Goal: Obtain resource: Download file/media

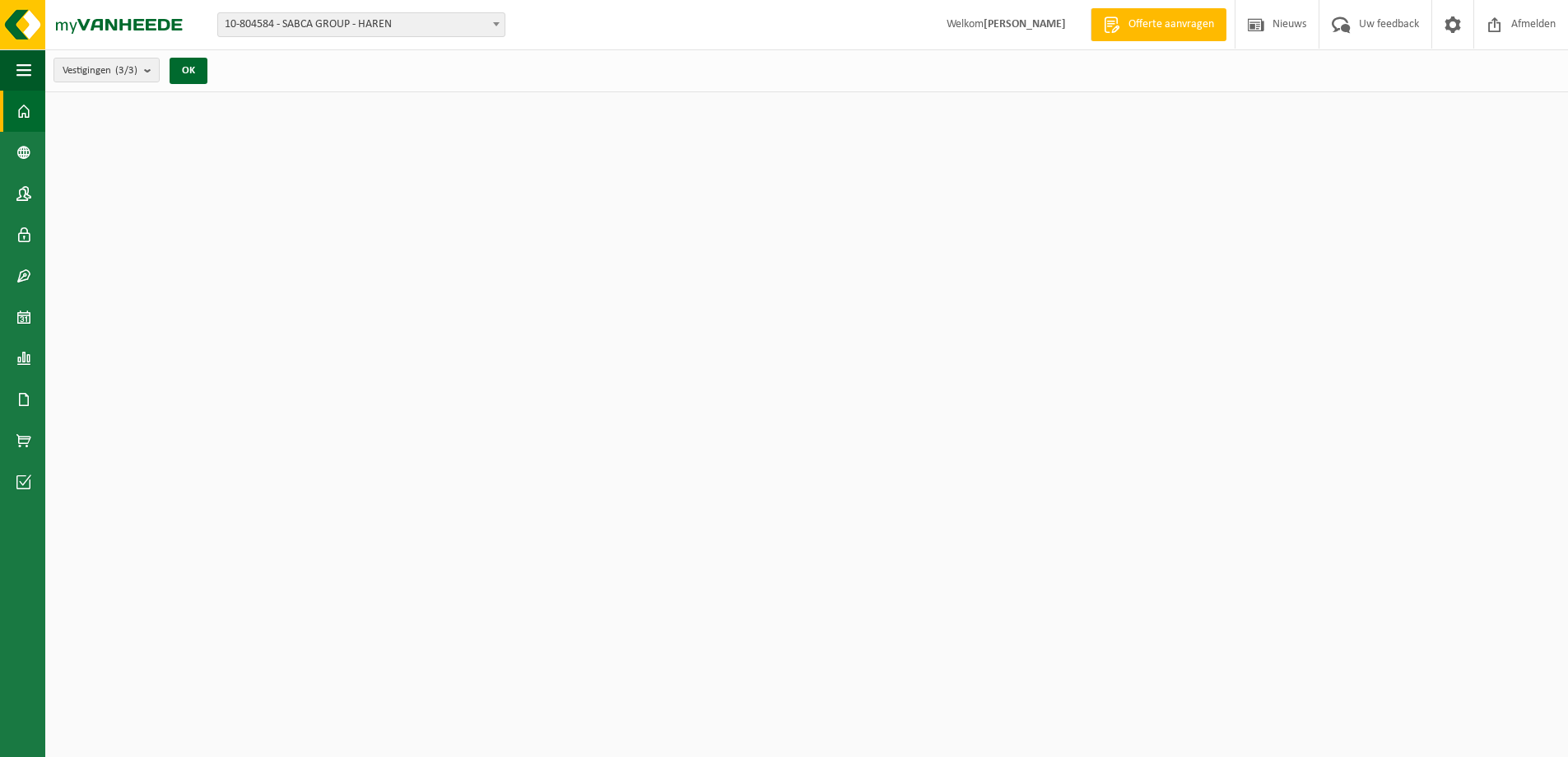
click at [361, 26] on span "10-804584 - SABCA GROUP - HAREN" at bounding box center [362, 25] width 287 height 23
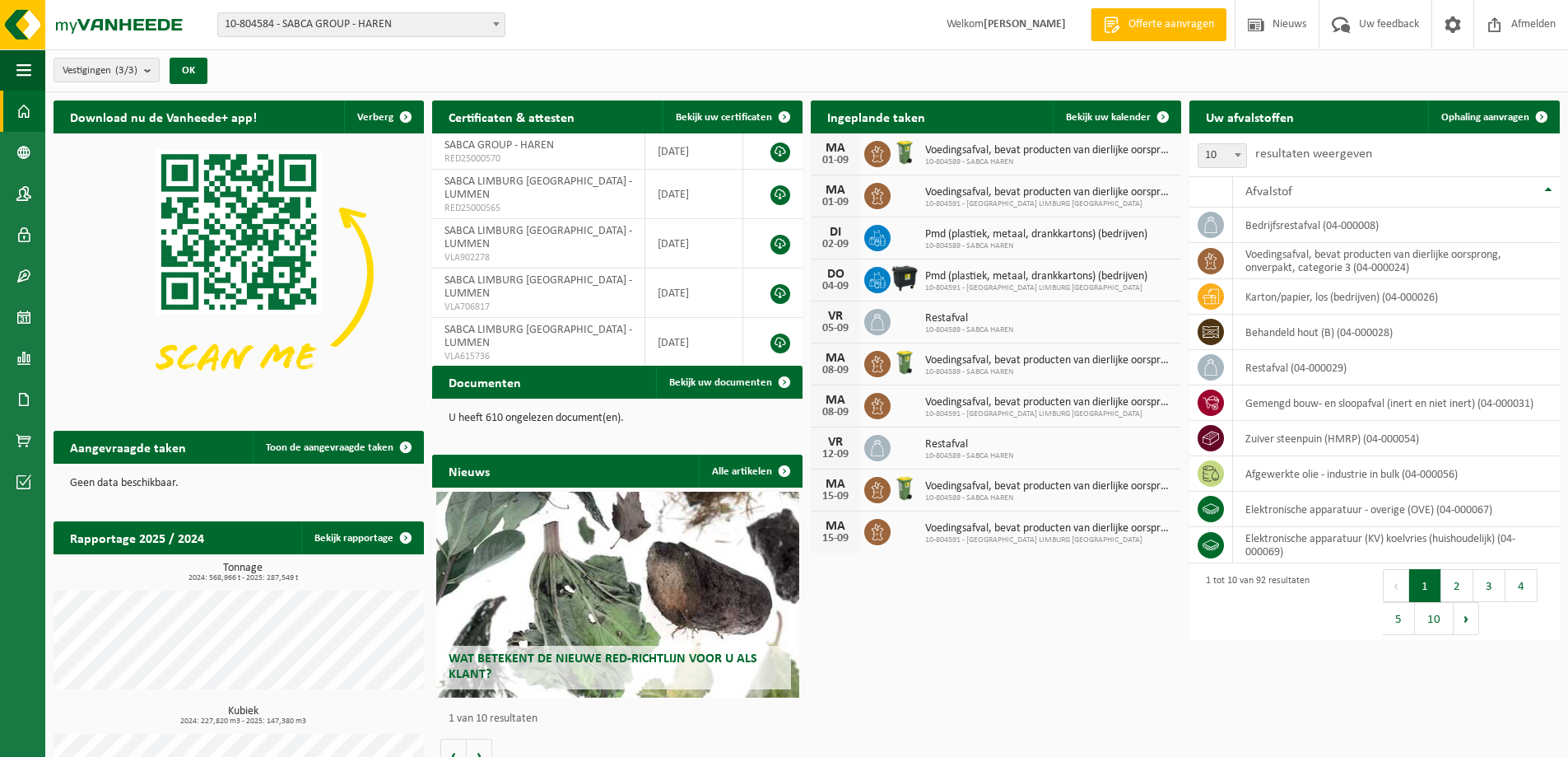
click at [364, 24] on span "10-804584 - SABCA GROUP - HAREN" at bounding box center [362, 25] width 287 height 23
click at [442, 26] on span "10-804584 - SABCA GROUP - HAREN" at bounding box center [362, 25] width 287 height 23
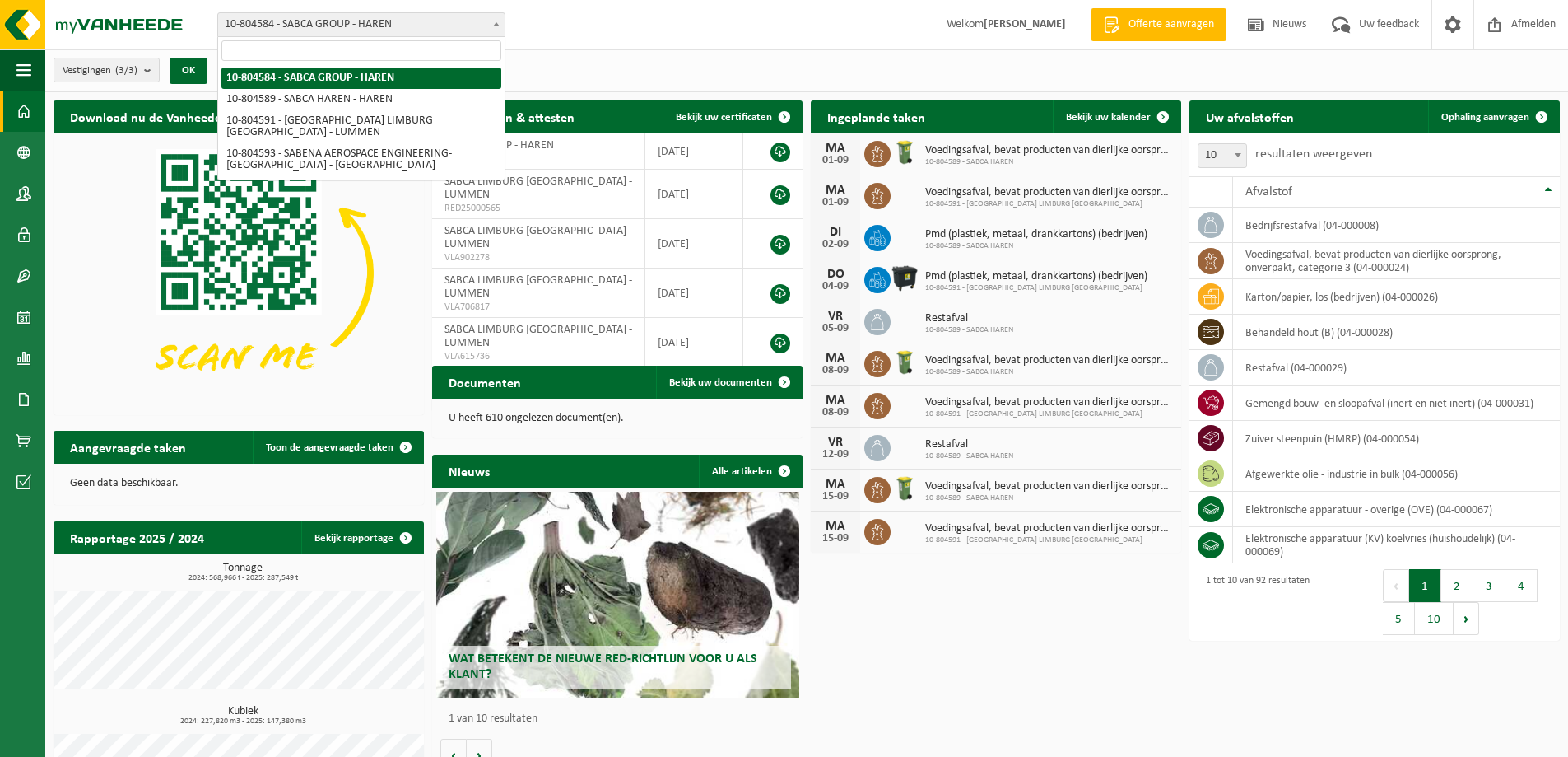
click at [442, 26] on span "10-804584 - SABCA GROUP - HAREN" at bounding box center [362, 25] width 287 height 23
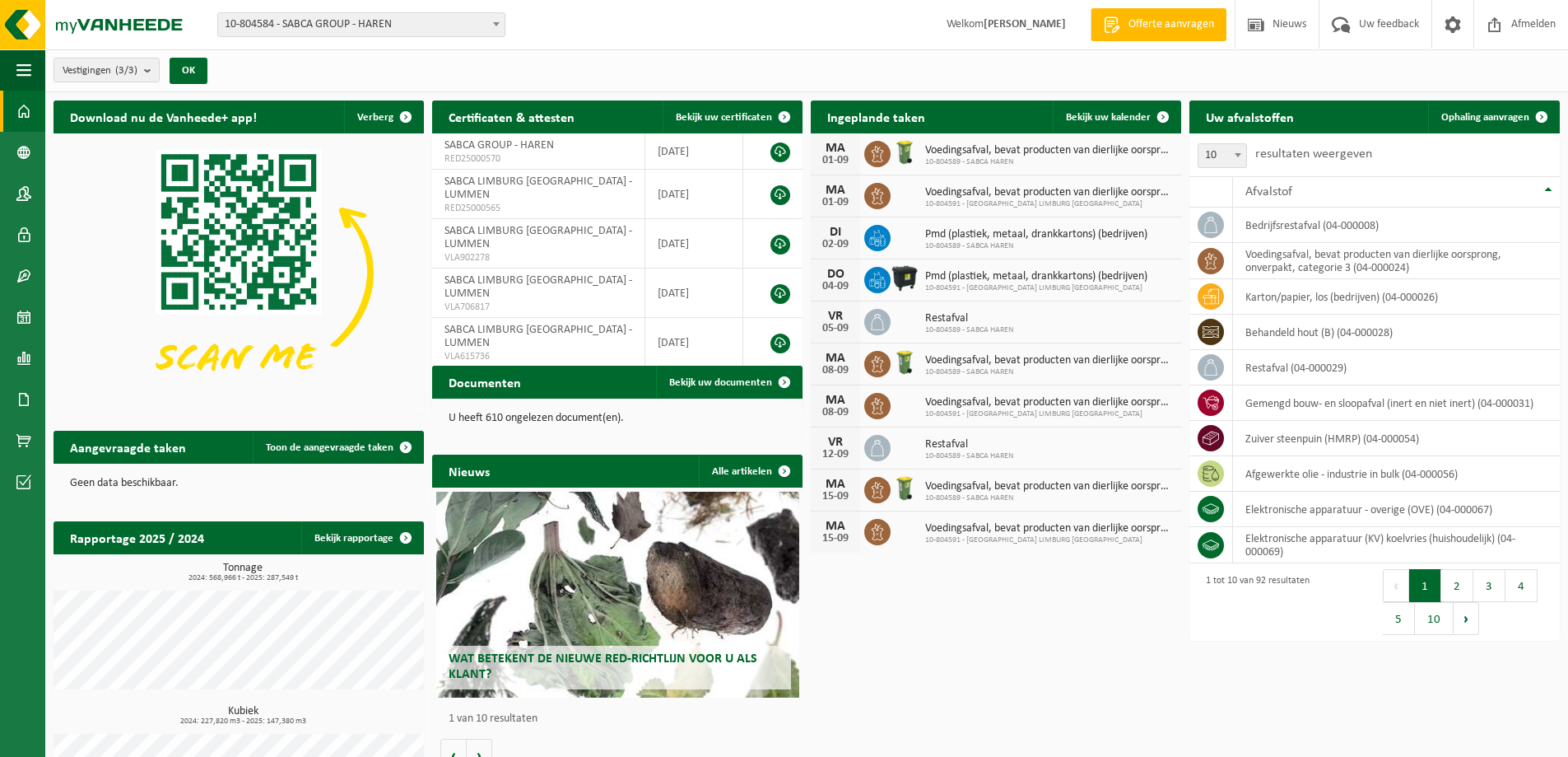
click at [442, 26] on span "10-804584 - SABCA GROUP - HAREN" at bounding box center [362, 25] width 287 height 23
click at [470, 25] on span "10-804584 - SABCA GROUP - HAREN" at bounding box center [362, 25] width 287 height 23
click at [471, 25] on span "10-804584 - SABCA GROUP - HAREN" at bounding box center [362, 25] width 287 height 23
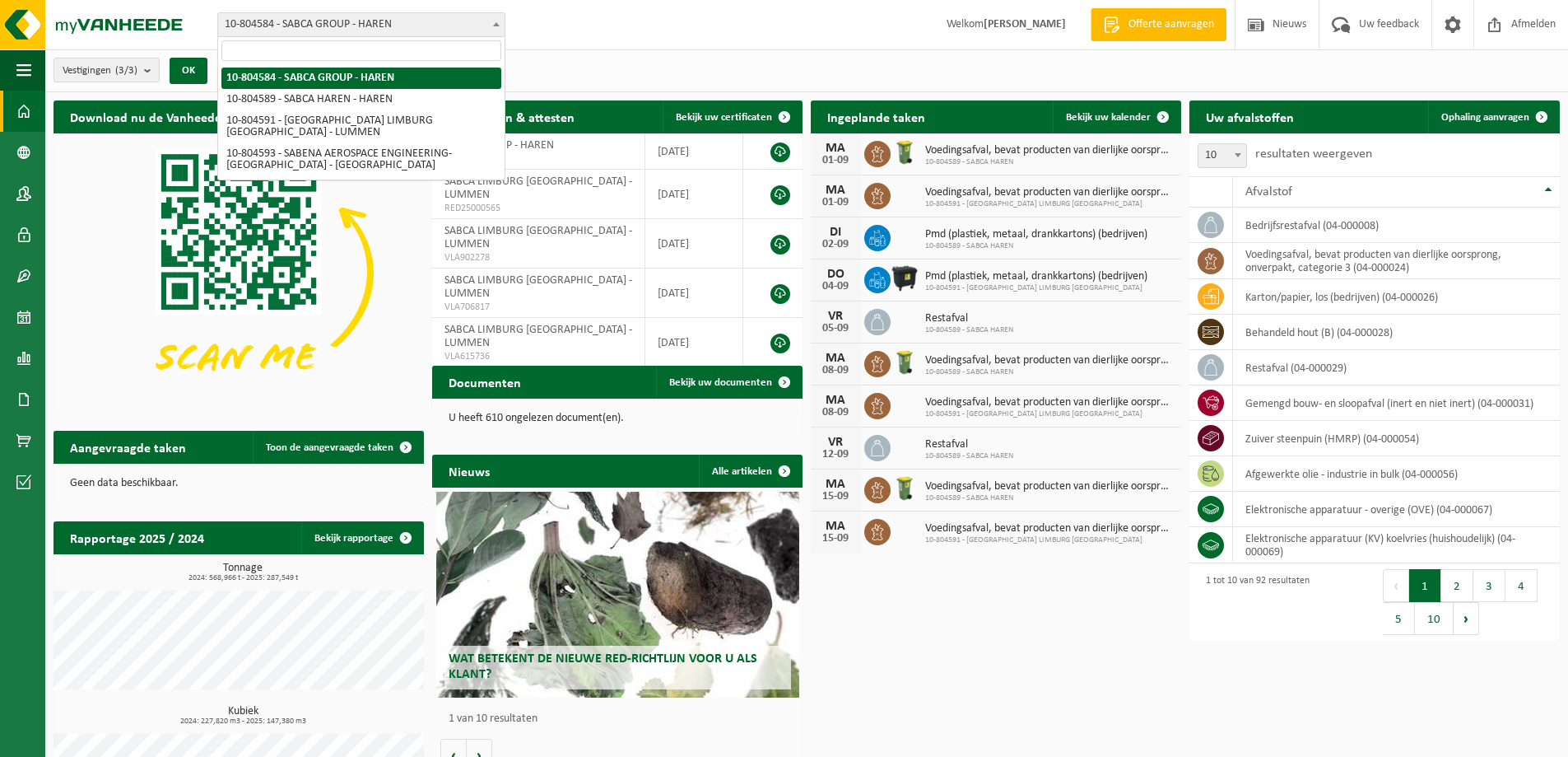
click at [655, 41] on div "Vestiging: 10-804584 - SABCA GROUP - HAREN 10-804589 - SABCA HAREN - HAREN 10-8…" at bounding box center [784, 25] width 1568 height 50
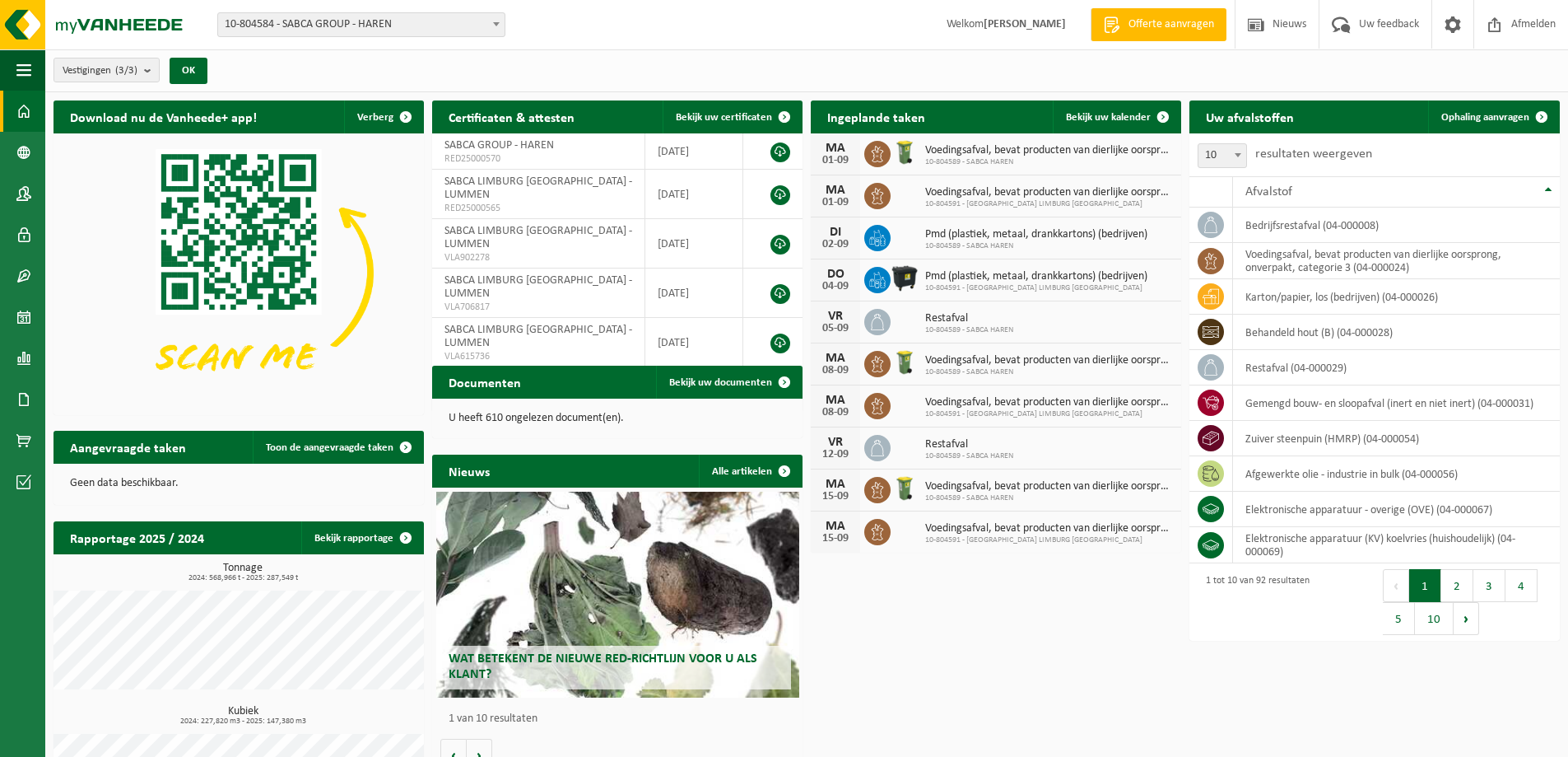
click at [284, 25] on span "10-804584 - SABCA GROUP - HAREN" at bounding box center [362, 25] width 287 height 23
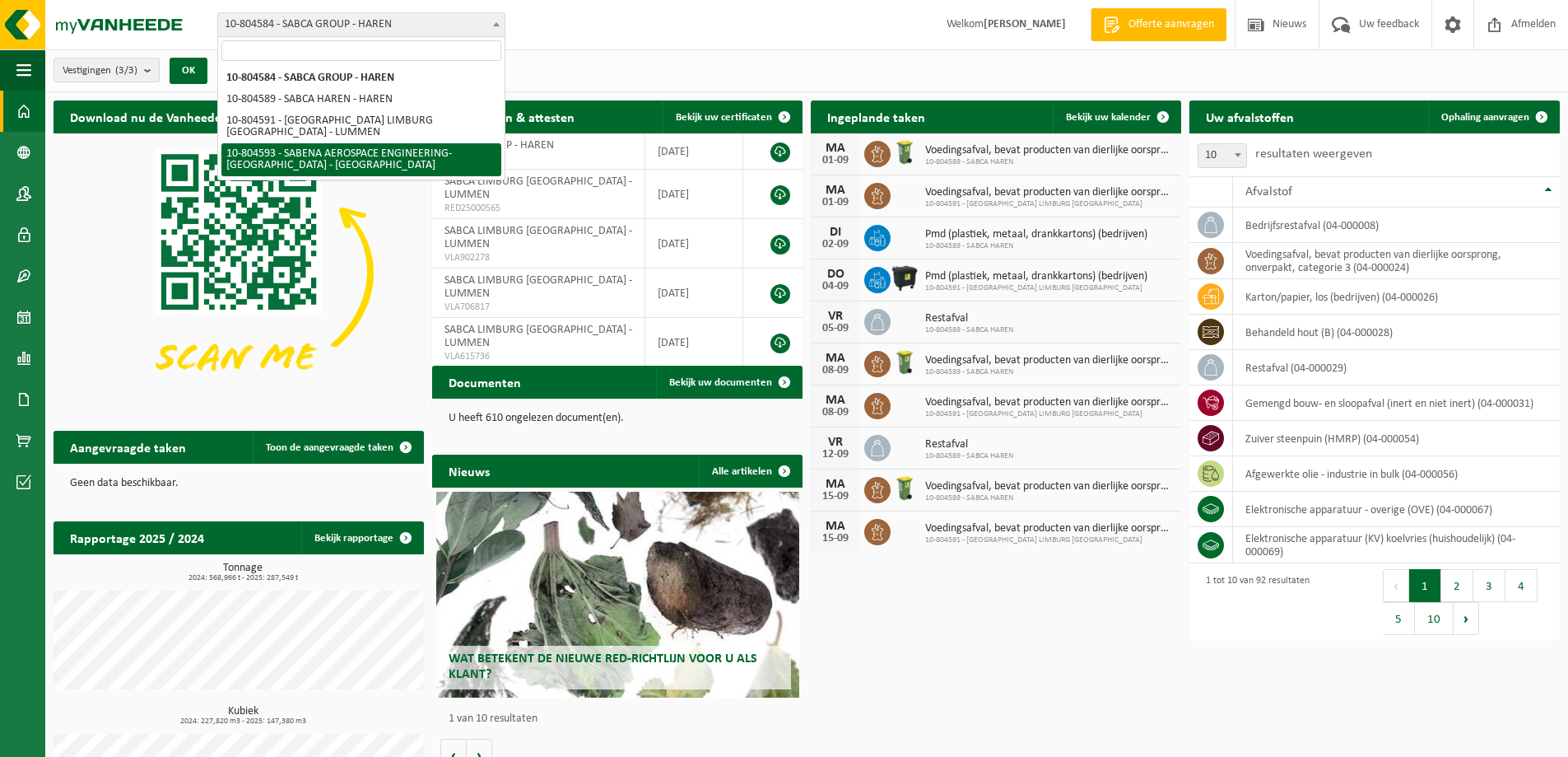
select select "34498"
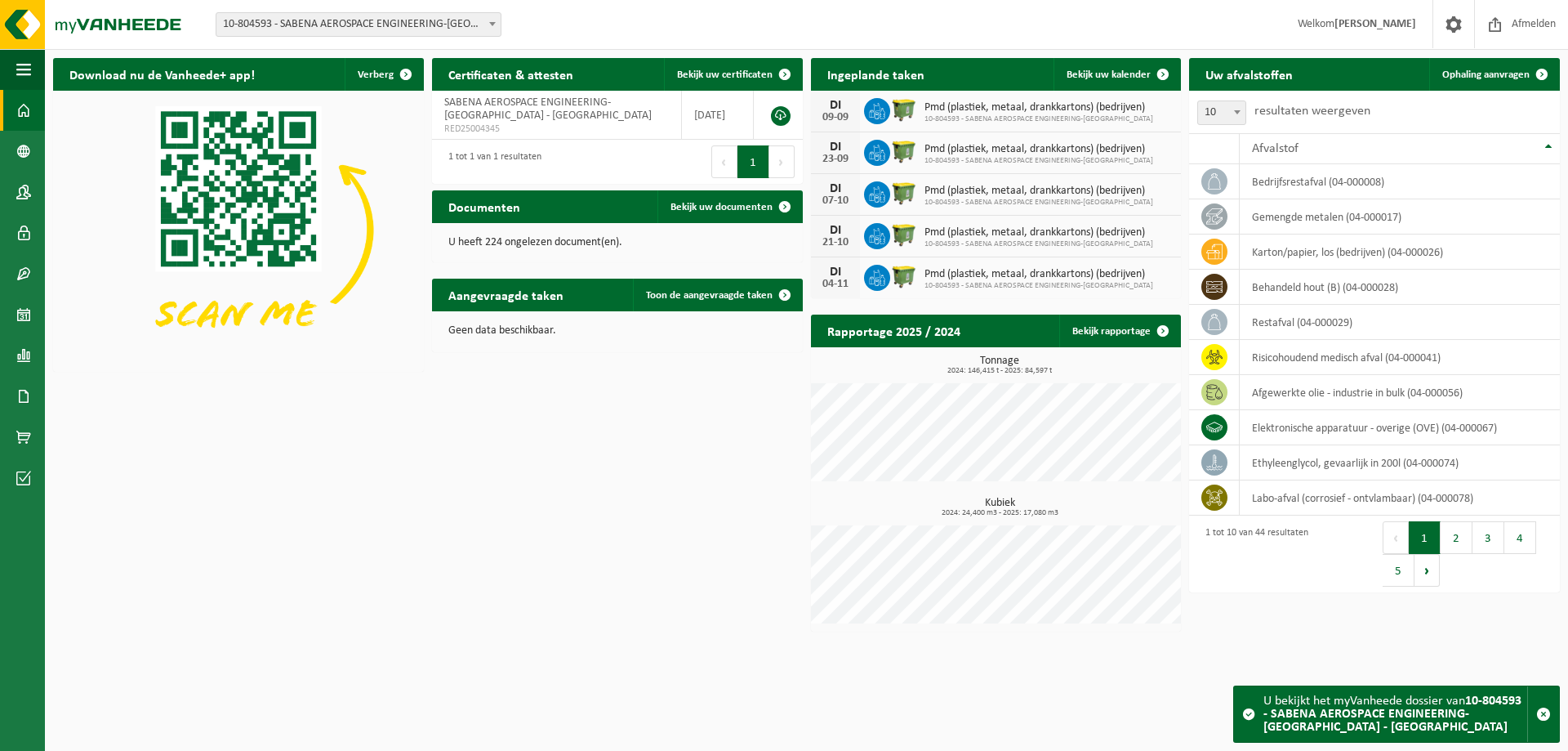
click at [426, 18] on span "10-804593 - SABENA AEROSPACE ENGINEERING-[GEOGRAPHIC_DATA] - [GEOGRAPHIC_DATA]" at bounding box center [359, 25] width 284 height 23
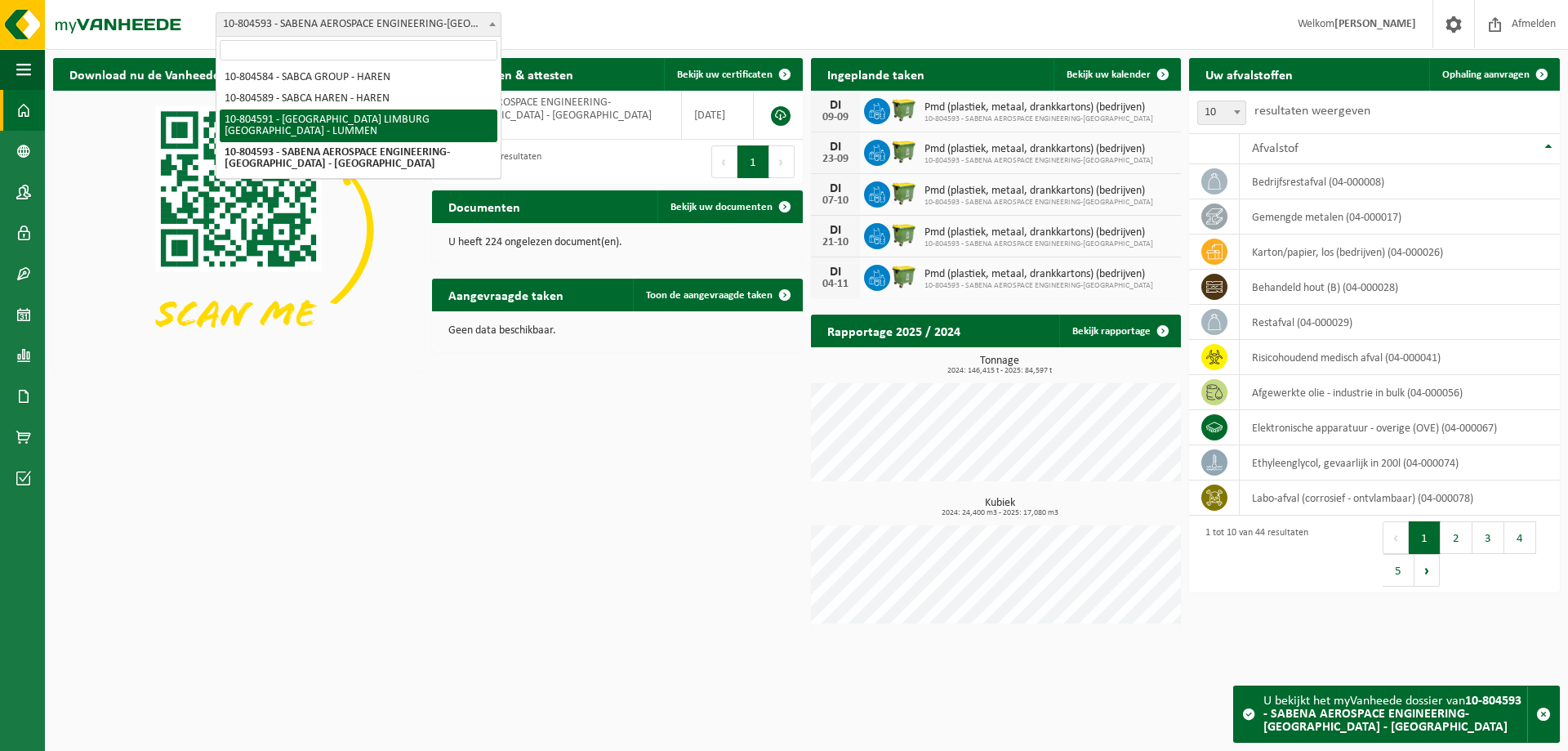
select select "34497"
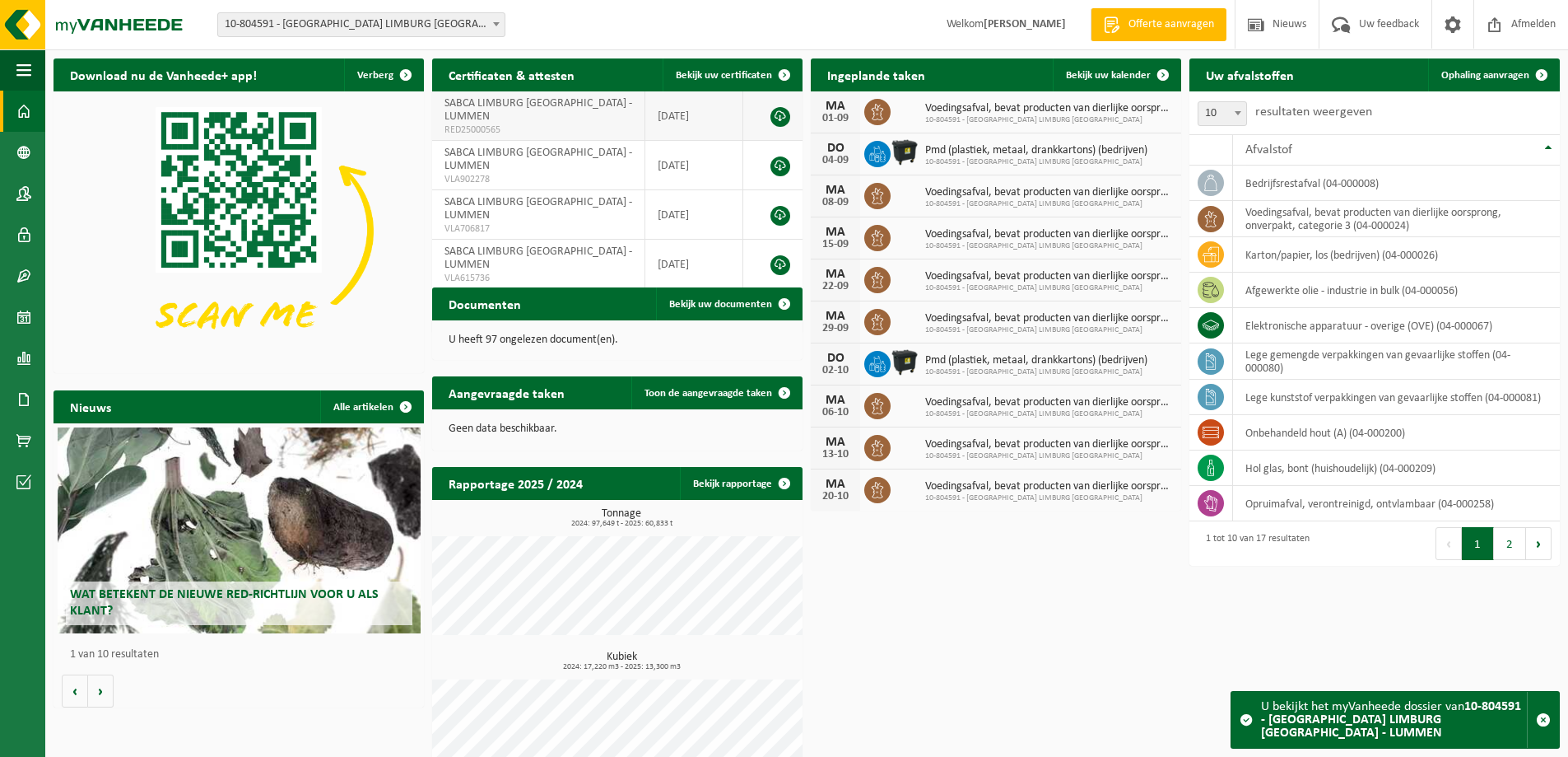
click at [775, 109] on link at bounding box center [781, 117] width 20 height 20
click at [1241, 118] on span at bounding box center [1238, 113] width 16 height 22
